Goal: Task Accomplishment & Management: Use online tool/utility

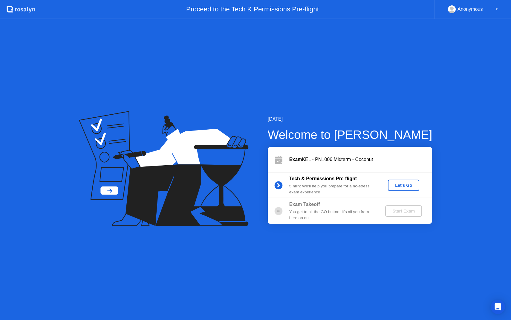
click at [409, 184] on div "Let's Go" at bounding box center [403, 185] width 27 height 5
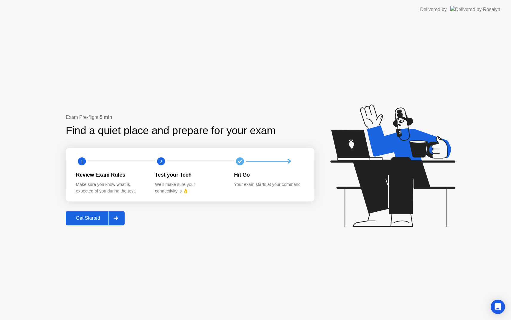
click at [88, 215] on div "Get Started" at bounding box center [88, 217] width 41 height 5
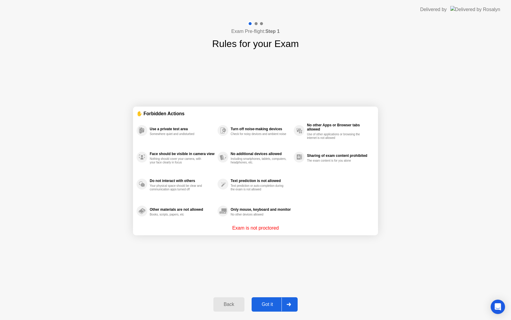
click at [263, 299] on button "Got it" at bounding box center [275, 304] width 46 height 14
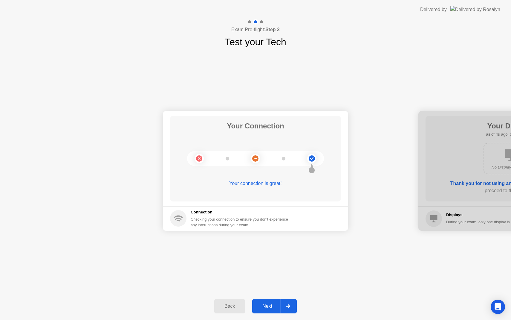
click at [266, 308] on div "Next" at bounding box center [267, 305] width 27 height 5
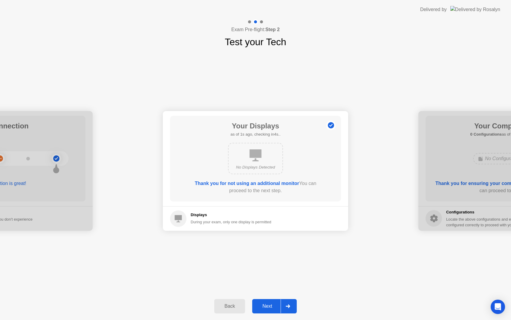
click at [266, 308] on div "Next" at bounding box center [267, 305] width 27 height 5
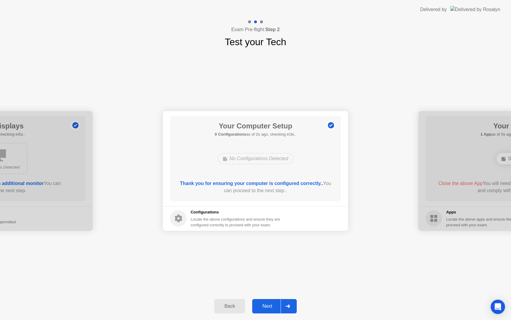
click at [266, 308] on div "Next" at bounding box center [267, 305] width 27 height 5
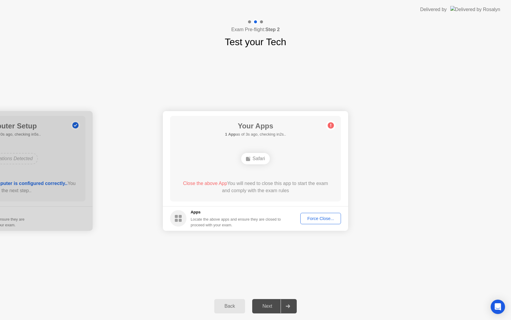
click at [323, 216] on div "Force Close..." at bounding box center [321, 218] width 36 height 5
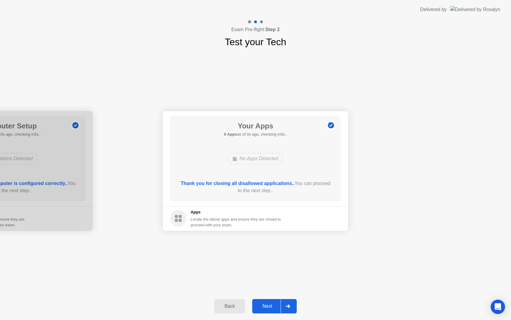
click at [271, 305] on div "Next" at bounding box center [267, 305] width 27 height 5
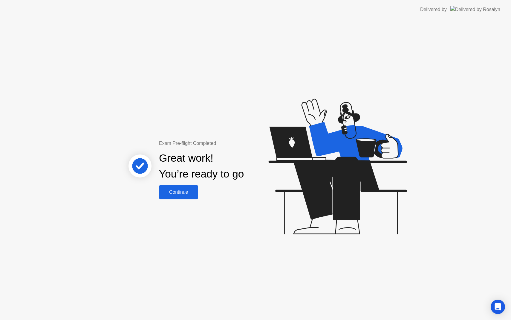
click at [193, 185] on button "Continue" at bounding box center [178, 192] width 39 height 14
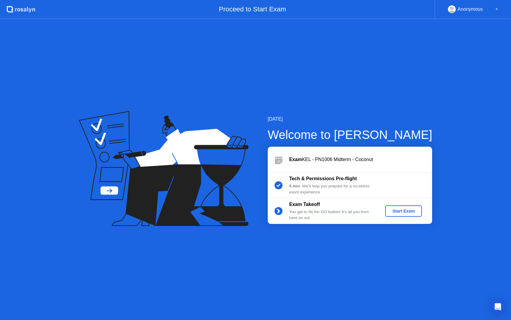
click at [410, 208] on div "Start Exam" at bounding box center [404, 210] width 32 height 5
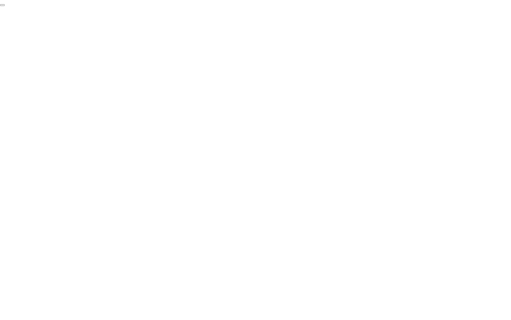
click div "End Proctoring Session"
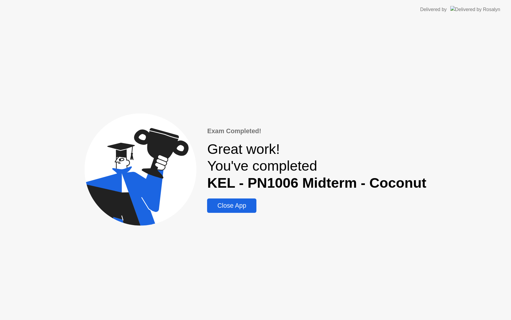
click at [242, 204] on div "Close App" at bounding box center [231, 205] width 45 height 7
